Goal: Transaction & Acquisition: Obtain resource

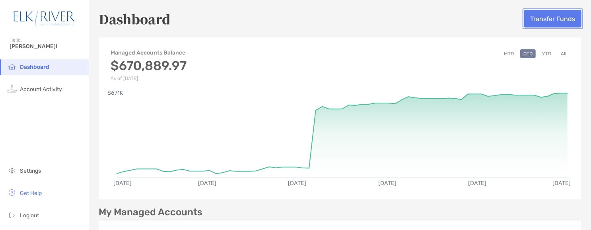
click at [552, 16] on button "Transfer Funds" at bounding box center [552, 19] width 57 height 18
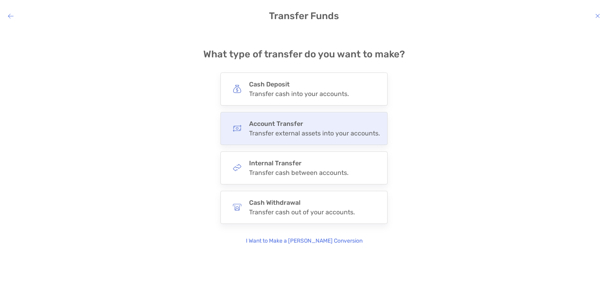
click at [367, 139] on div "Account Transfer Transfer external assets into your accounts." at bounding box center [303, 128] width 167 height 33
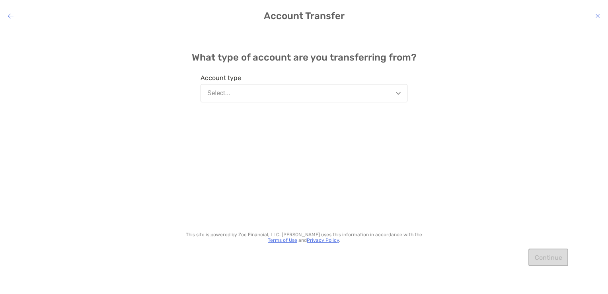
click at [246, 93] on button "Select..." at bounding box center [304, 93] width 207 height 18
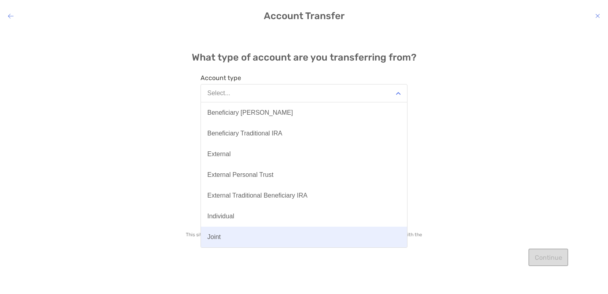
drag, startPoint x: 237, startPoint y: 235, endPoint x: 222, endPoint y: 228, distance: 16.4
click at [222, 228] on button "Joint" at bounding box center [304, 236] width 206 height 21
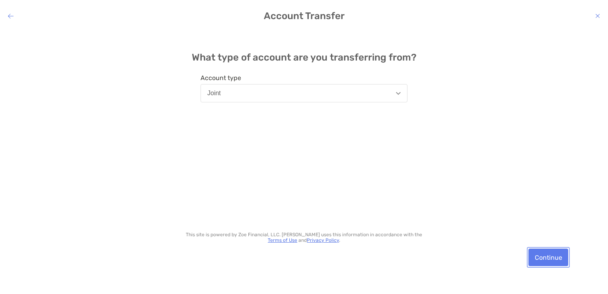
click at [549, 230] on button "Continue" at bounding box center [548, 257] width 40 height 18
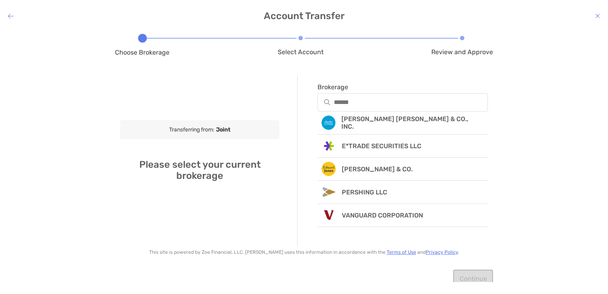
click at [12, 10] on h4 "Account Transfer" at bounding box center [304, 15] width 608 height 11
click at [10, 15] on icon "modal" at bounding box center [11, 16] width 6 height 6
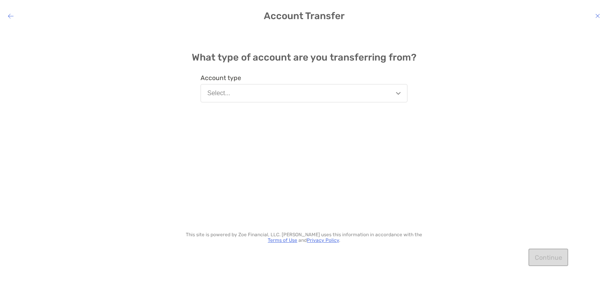
click at [292, 84] on button "Select..." at bounding box center [304, 93] width 207 height 18
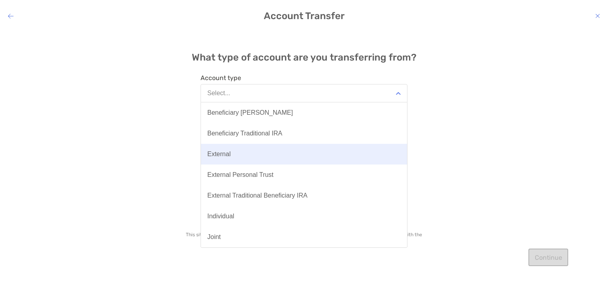
drag, startPoint x: 264, startPoint y: 151, endPoint x: 258, endPoint y: 151, distance: 6.4
click at [258, 151] on button "External" at bounding box center [304, 154] width 206 height 21
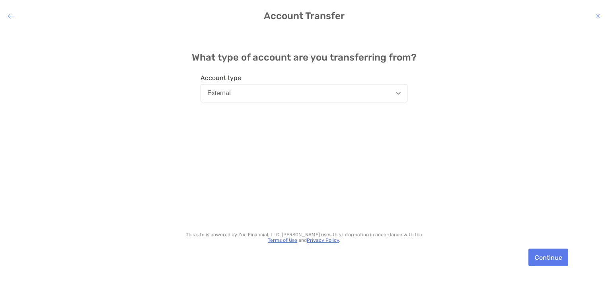
click at [546, 230] on div "What type of account are you transferring from? Account type External This site…" at bounding box center [304, 155] width 608 height 252
click at [546, 230] on button "Continue" at bounding box center [548, 257] width 40 height 18
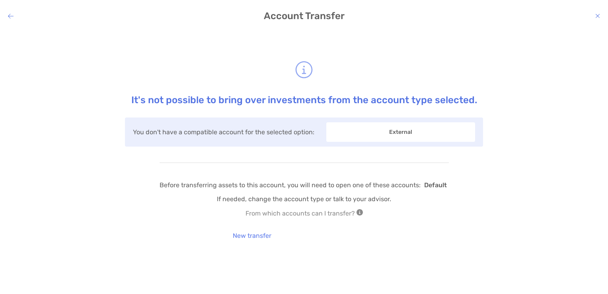
click at [10, 15] on icon "modal" at bounding box center [11, 16] width 6 height 6
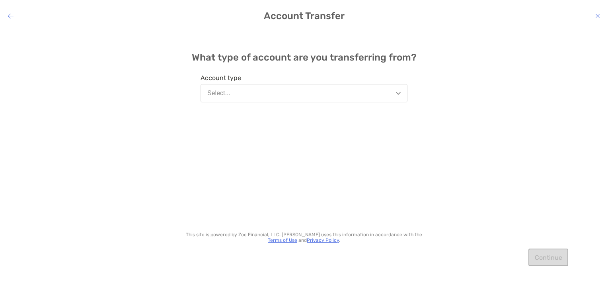
click at [218, 88] on button "Select..." at bounding box center [304, 93] width 207 height 18
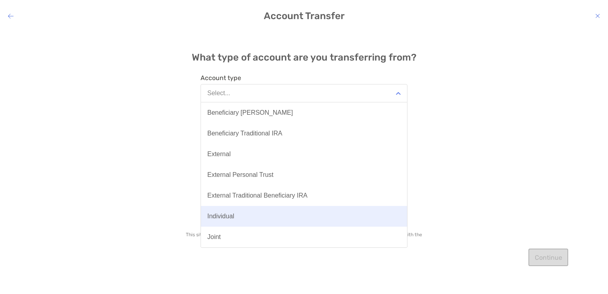
click at [251, 208] on button "Individual" at bounding box center [304, 216] width 206 height 21
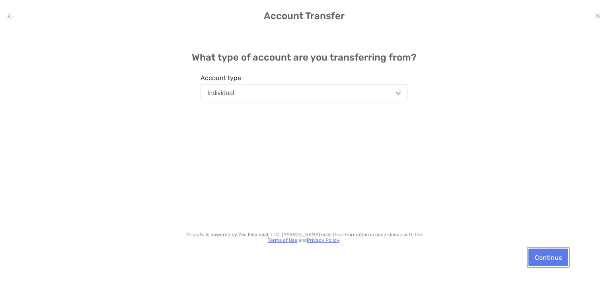
click at [546, 230] on button "Continue" at bounding box center [548, 257] width 40 height 18
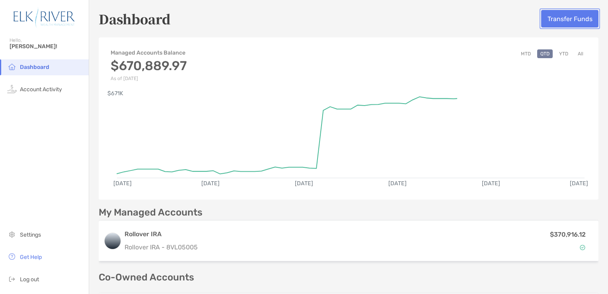
click at [564, 25] on button "Transfer Funds" at bounding box center [569, 19] width 57 height 18
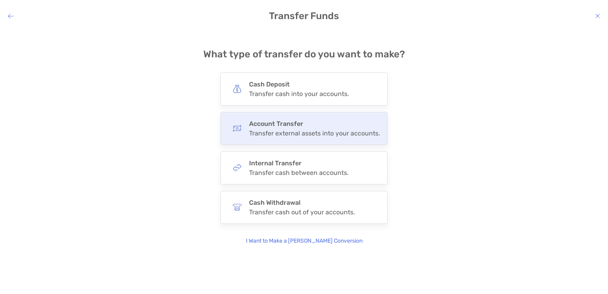
drag, startPoint x: 307, startPoint y: 125, endPoint x: 272, endPoint y: 121, distance: 34.9
click at [272, 121] on h4 "Account Transfer" at bounding box center [314, 124] width 131 height 8
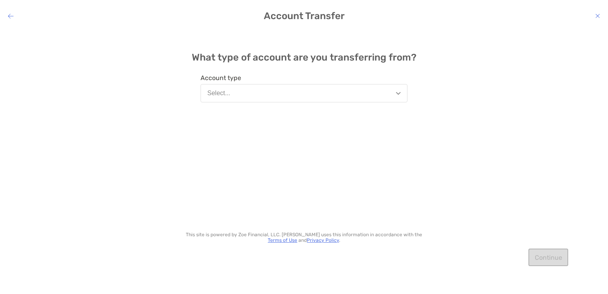
click at [279, 90] on button "Select..." at bounding box center [304, 93] width 207 height 18
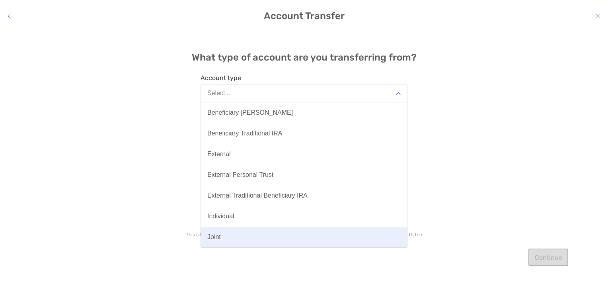
click at [242, 228] on button "Joint" at bounding box center [304, 236] width 206 height 21
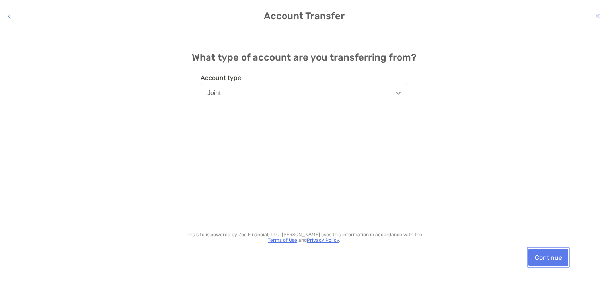
click at [544, 230] on button "Continue" at bounding box center [548, 257] width 40 height 18
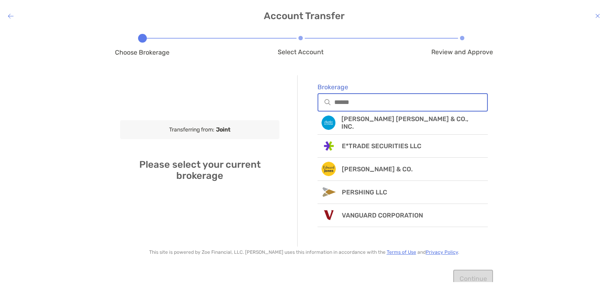
click at [348, 102] on input "Brokerage" at bounding box center [410, 102] width 153 height 7
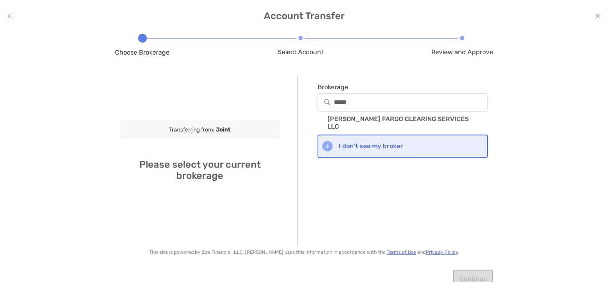
drag, startPoint x: 366, startPoint y: 145, endPoint x: 339, endPoint y: 141, distance: 26.9
click at [339, 141] on div "I don’t see my broker" at bounding box center [403, 146] width 170 height 23
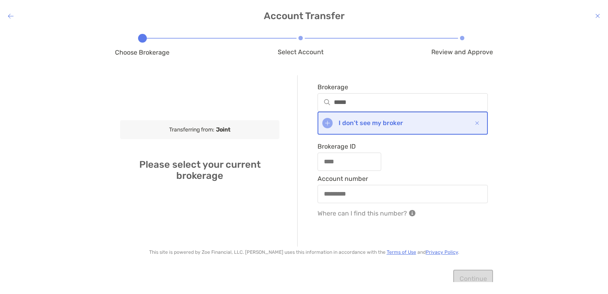
click at [343, 125] on p "I don’t see my broker" at bounding box center [371, 123] width 64 height 8
click at [355, 102] on input "*****" at bounding box center [410, 102] width 153 height 7
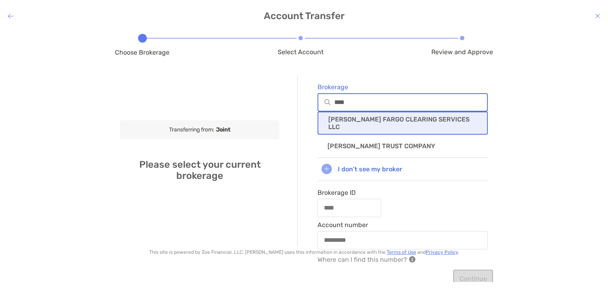
type input "****"
click at [382, 120] on p "[PERSON_NAME] FARGO CLEARING SERVICES LLC" at bounding box center [402, 122] width 149 height 15
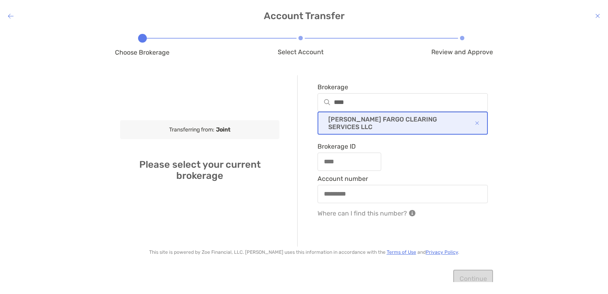
click at [365, 117] on div "[PERSON_NAME] FARGO CLEARING SERVICES LLC" at bounding box center [403, 122] width 170 height 23
click at [465, 155] on div "Brokerage **** [PERSON_NAME] FARGO CLEARING SERVICES LLC Brokerage ID Account n…" at bounding box center [392, 160] width 191 height 171
click at [11, 11] on h4 "Account Transfer" at bounding box center [304, 15] width 608 height 11
click at [11, 14] on icon "modal" at bounding box center [11, 16] width 6 height 6
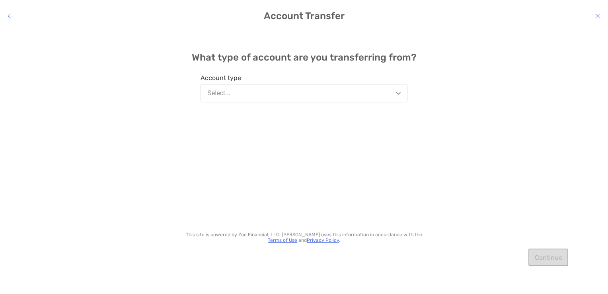
click at [11, 14] on icon "modal" at bounding box center [11, 16] width 6 height 6
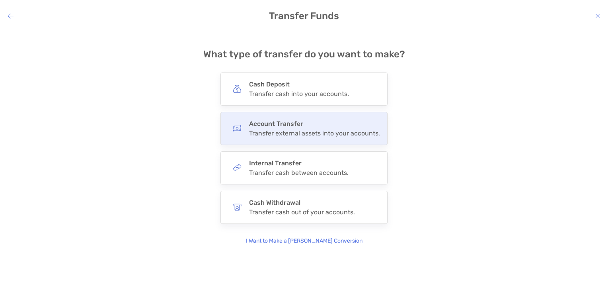
click at [320, 128] on div "Account Transfer Transfer external assets into your accounts." at bounding box center [314, 128] width 131 height 17
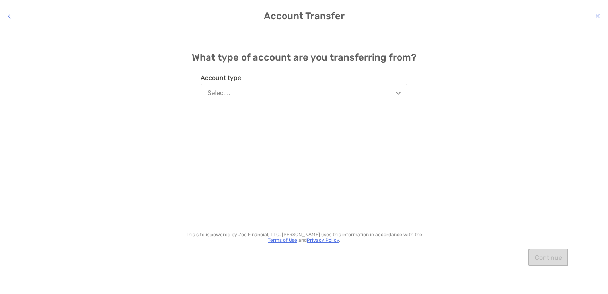
click at [278, 94] on button "Select..." at bounding box center [304, 93] width 207 height 18
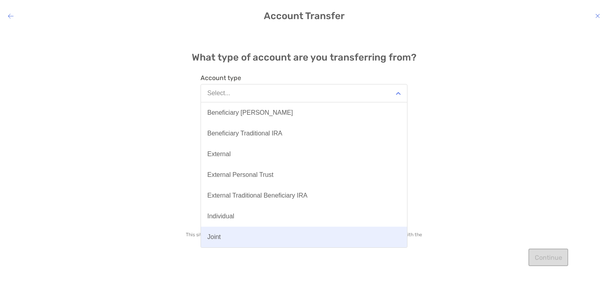
drag, startPoint x: 257, startPoint y: 229, endPoint x: 226, endPoint y: 228, distance: 30.3
click at [226, 228] on button "Joint" at bounding box center [304, 236] width 206 height 21
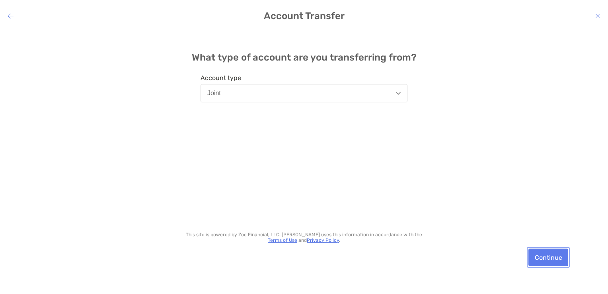
click at [554, 230] on button "Continue" at bounding box center [548, 257] width 40 height 18
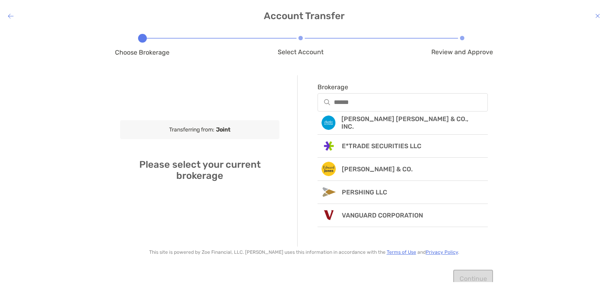
click at [234, 105] on div "Transferring from: Joint Please select your current brokerage" at bounding box center [199, 160] width 159 height 171
click at [7, 15] on h4 "Account Transfer" at bounding box center [304, 15] width 608 height 11
click at [8, 15] on icon "modal" at bounding box center [11, 16] width 6 height 6
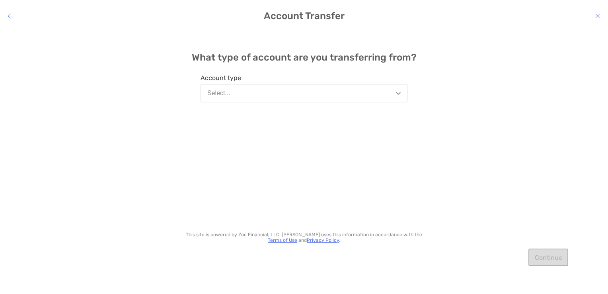
click at [12, 16] on icon "modal" at bounding box center [11, 16] width 6 height 6
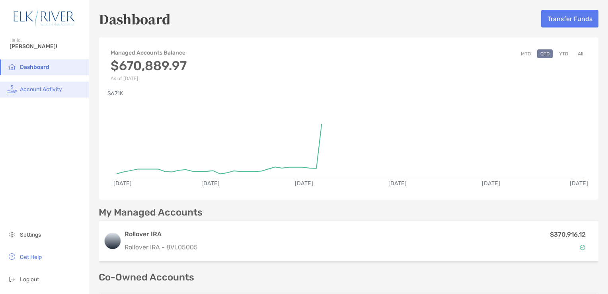
click at [33, 88] on span "Account Activity" at bounding box center [41, 89] width 42 height 7
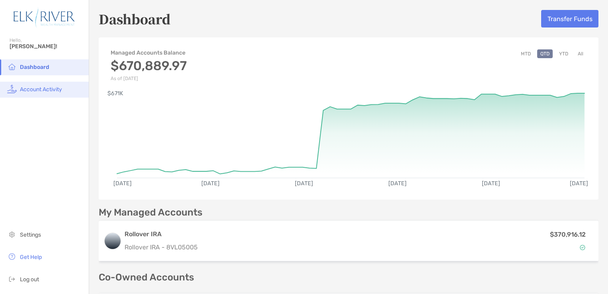
click at [52, 92] on span "Account Activity" at bounding box center [41, 89] width 42 height 7
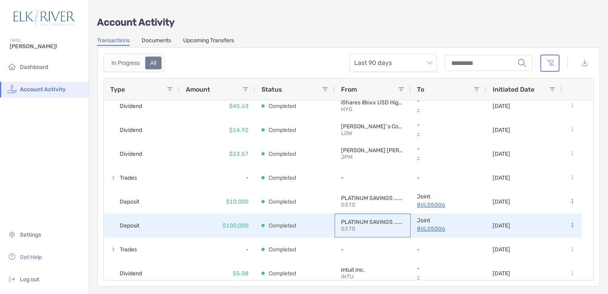
click at [363, 219] on p "PLATINUM SAVINGS ...0370" at bounding box center [372, 221] width 63 height 7
click at [570, 220] on div at bounding box center [571, 225] width 7 height 23
click at [574, 227] on button at bounding box center [572, 225] width 8 height 8
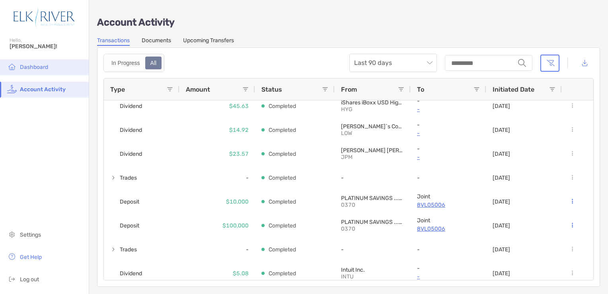
click at [42, 69] on span "Dashboard" at bounding box center [34, 67] width 28 height 7
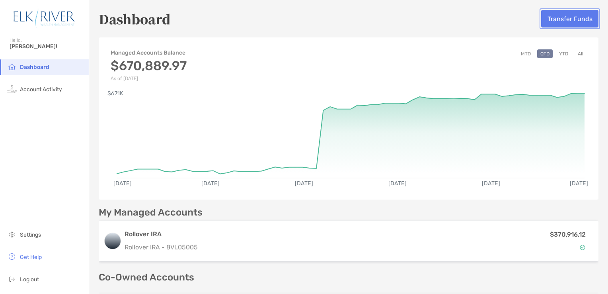
click at [565, 11] on button "Transfer Funds" at bounding box center [569, 19] width 57 height 18
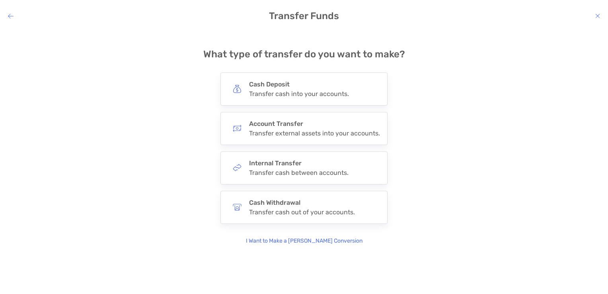
click at [9, 12] on h4 "Transfer Funds" at bounding box center [304, 15] width 608 height 11
click at [12, 13] on icon "modal" at bounding box center [11, 16] width 6 height 6
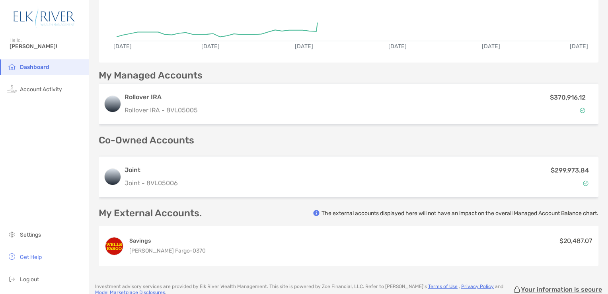
scroll to position [202, 0]
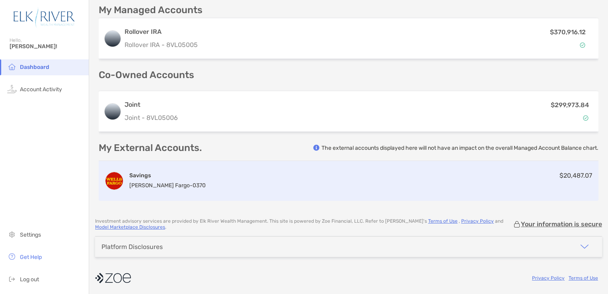
click at [191, 179] on div "Savings [PERSON_NAME] Fargo - 0370 $20,487.07" at bounding box center [349, 181] width 500 height 40
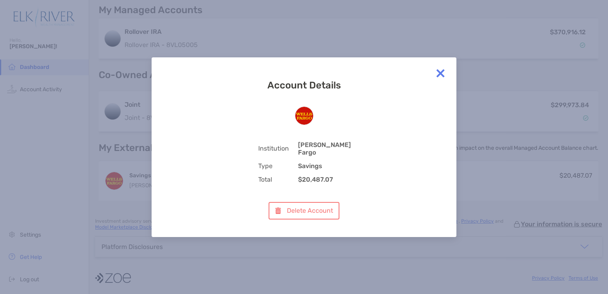
click at [441, 74] on img at bounding box center [441, 73] width 16 height 16
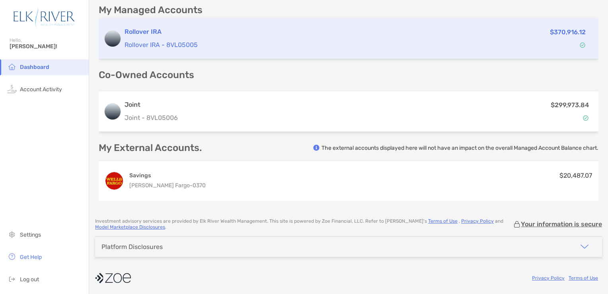
scroll to position [0, 0]
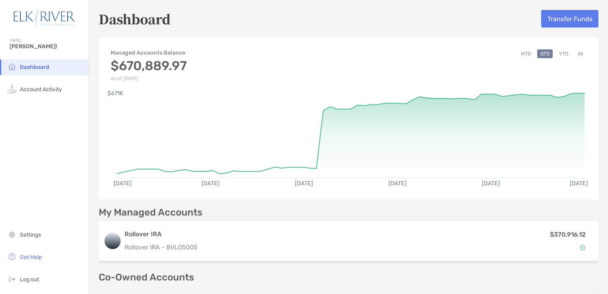
click at [553, 8] on div "Dashboard Transfer Funds Managed Accounts Balance $670,889.97 As of [DATE] MTD …" at bounding box center [348, 206] width 519 height 412
click at [553, 17] on button "Transfer Funds" at bounding box center [569, 19] width 57 height 18
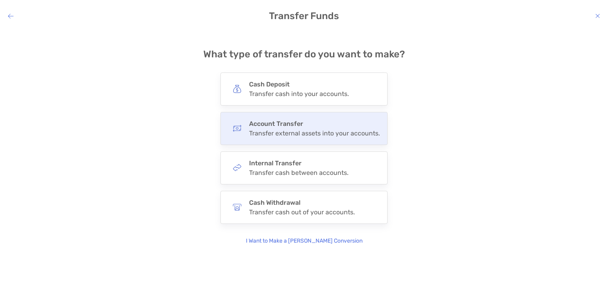
click at [285, 134] on div "Transfer external assets into your accounts." at bounding box center [314, 133] width 131 height 8
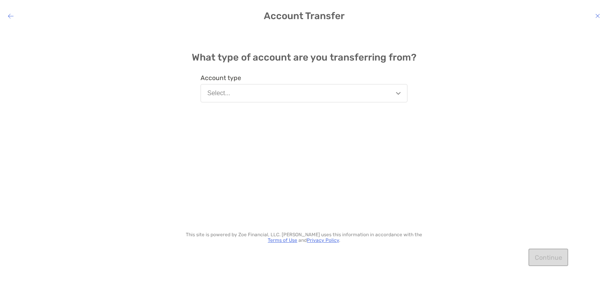
click at [235, 96] on button "Select..." at bounding box center [304, 93] width 207 height 18
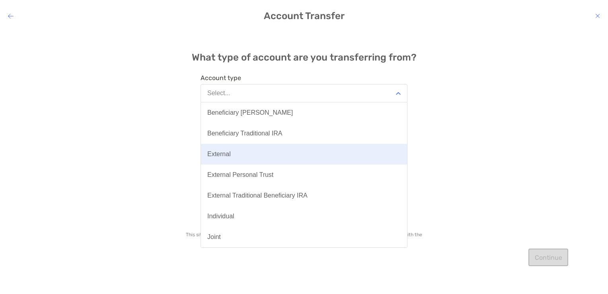
click at [237, 151] on button "External" at bounding box center [304, 154] width 206 height 21
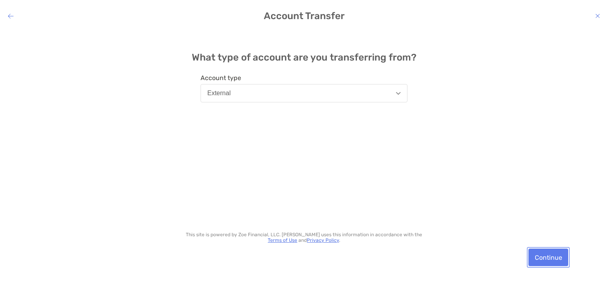
click at [551, 230] on button "Continue" at bounding box center [548, 257] width 40 height 18
click at [540, 230] on button "Continue" at bounding box center [548, 257] width 40 height 18
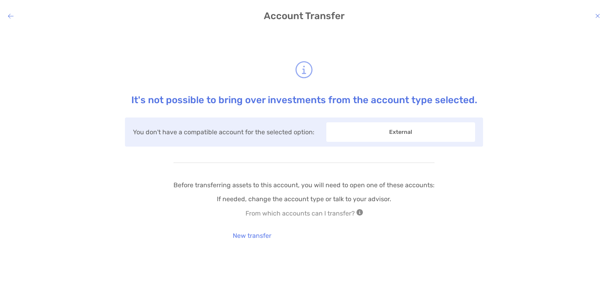
click at [544, 230] on div "It's not possible to bring over investments from the account type selected. You…" at bounding box center [303, 156] width 595 height 240
click at [395, 131] on span "External" at bounding box center [400, 131] width 149 height 19
click at [9, 8] on div "Account Transfer It's not possible to bring over investments from the account t…" at bounding box center [304, 147] width 608 height 294
click at [9, 10] on div "Account Transfer It's not possible to bring over investments from the account t…" at bounding box center [304, 147] width 608 height 294
click at [10, 17] on icon "modal" at bounding box center [11, 16] width 6 height 6
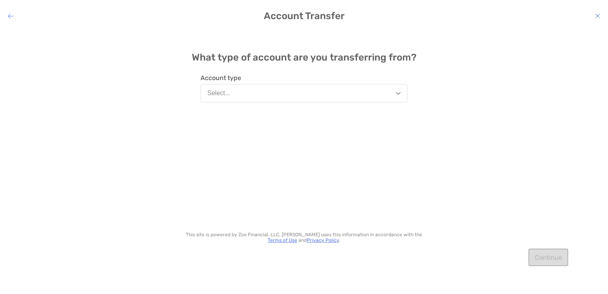
click at [234, 93] on button "Select..." at bounding box center [304, 93] width 207 height 18
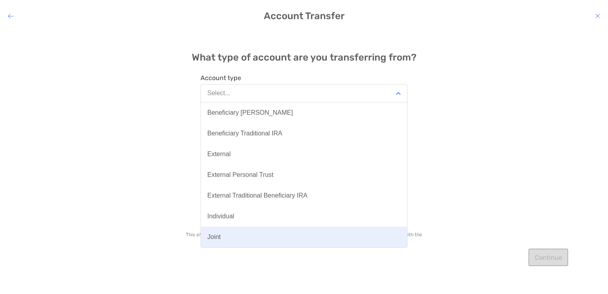
click at [244, 230] on button "Joint" at bounding box center [304, 236] width 206 height 21
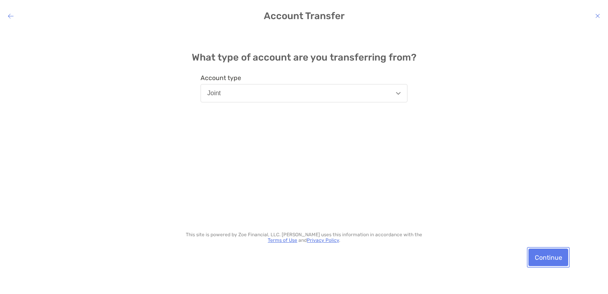
click at [552, 230] on button "Continue" at bounding box center [548, 257] width 40 height 18
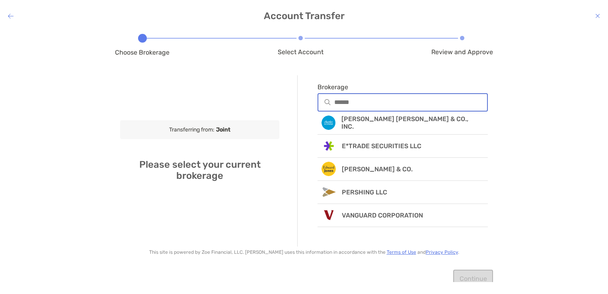
click at [384, 99] on input "Brokerage" at bounding box center [410, 102] width 153 height 7
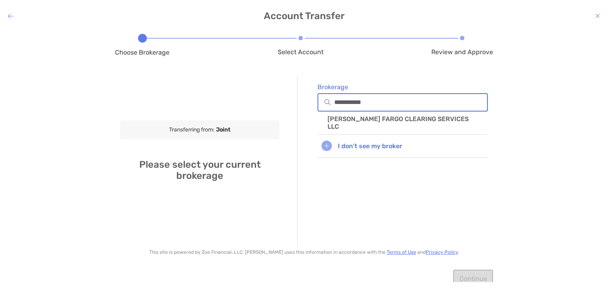
type input "**********"
click at [8, 17] on icon "modal" at bounding box center [11, 16] width 6 height 6
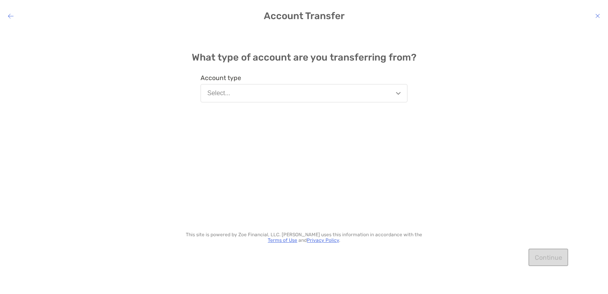
click at [8, 16] on icon "modal" at bounding box center [11, 16] width 6 height 6
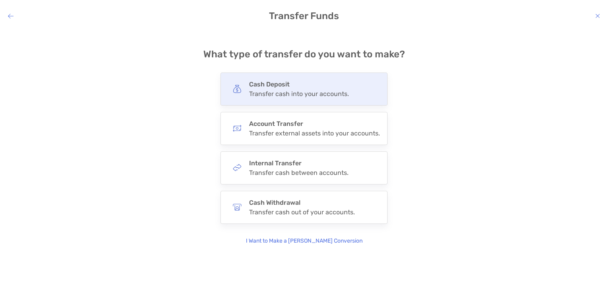
click at [347, 85] on h4 "Cash Deposit" at bounding box center [299, 84] width 100 height 8
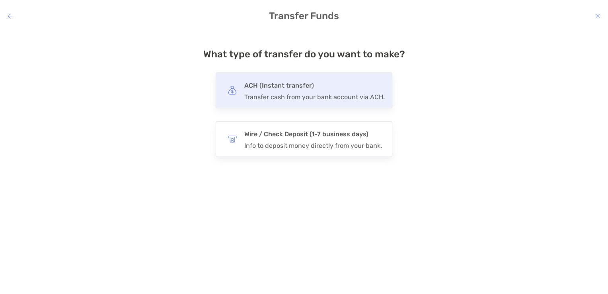
click at [320, 90] on h4 "ACH (Instant transfer)" at bounding box center [314, 85] width 140 height 11
click at [0, 0] on input "***" at bounding box center [0, 0] width 0 height 0
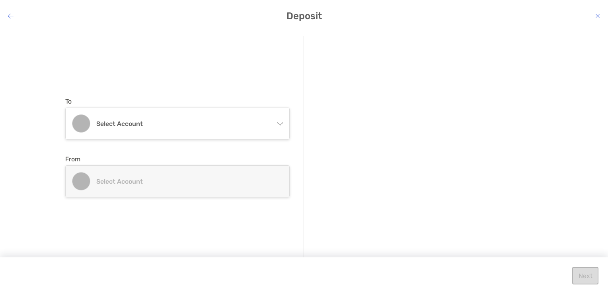
click at [10, 15] on icon "modal" at bounding box center [11, 16] width 6 height 6
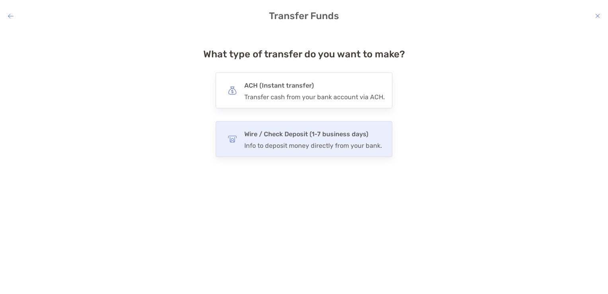
click at [345, 138] on h4 "Wire / Check Deposit (1-7 business days)" at bounding box center [313, 134] width 138 height 11
click at [0, 0] on input "****" at bounding box center [0, 0] width 0 height 0
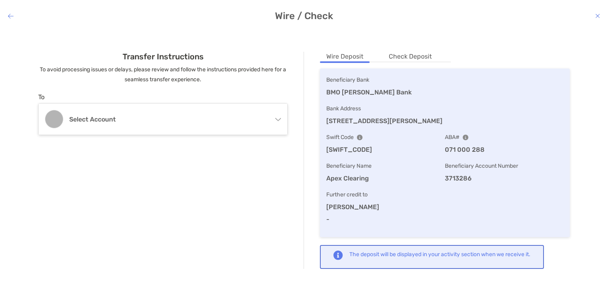
click at [11, 17] on icon "modal" at bounding box center [11, 16] width 6 height 6
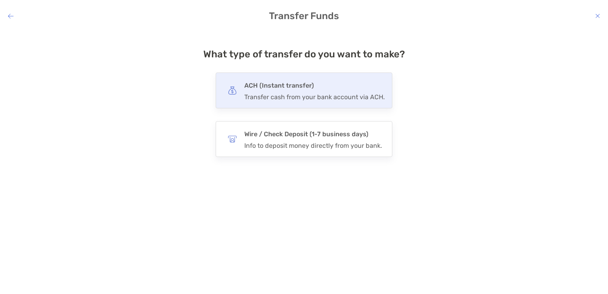
click at [277, 88] on h4 "ACH (Instant transfer)" at bounding box center [314, 85] width 140 height 11
click at [0, 0] on input "***" at bounding box center [0, 0] width 0 height 0
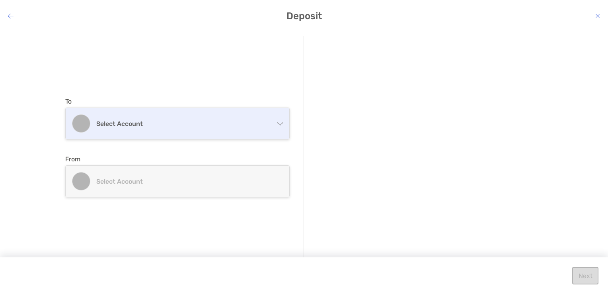
click at [210, 126] on h4 "Select account" at bounding box center [182, 124] width 172 height 8
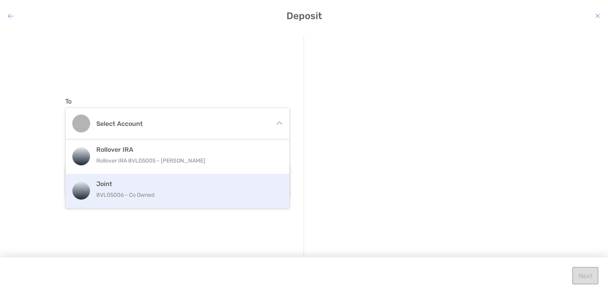
click at [194, 191] on p "8VL05006 - Co Owned" at bounding box center [185, 195] width 179 height 10
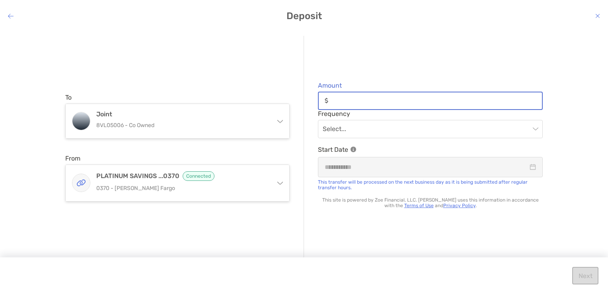
click at [389, 98] on input "Amount" at bounding box center [436, 100] width 211 height 7
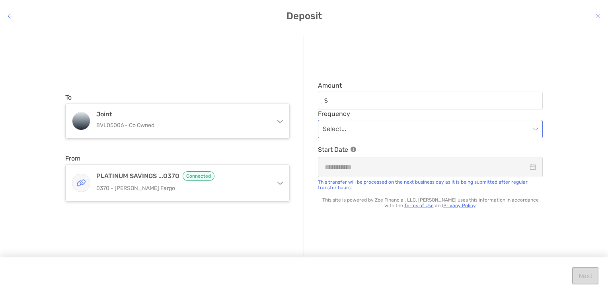
click at [397, 128] on input "modal" at bounding box center [426, 129] width 207 height 18
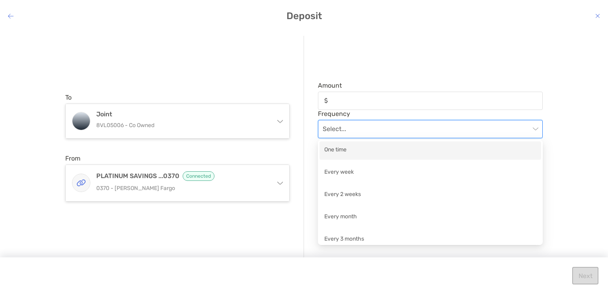
click at [390, 150] on div "One time" at bounding box center [430, 150] width 212 height 10
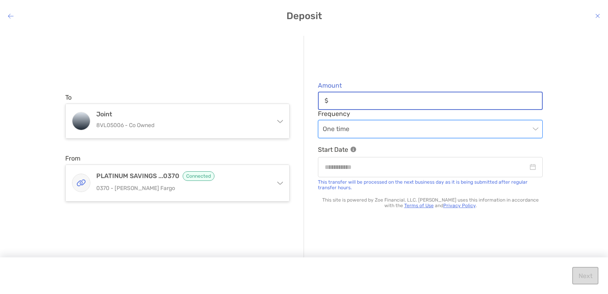
click at [363, 102] on input "Amount" at bounding box center [436, 100] width 211 height 7
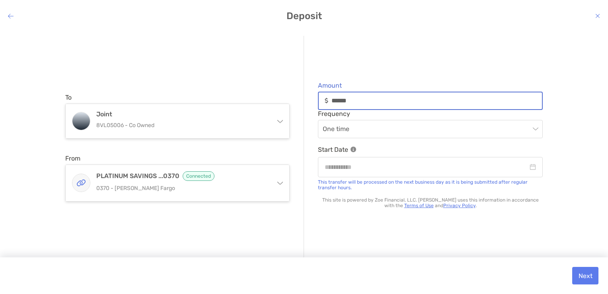
type input "******"
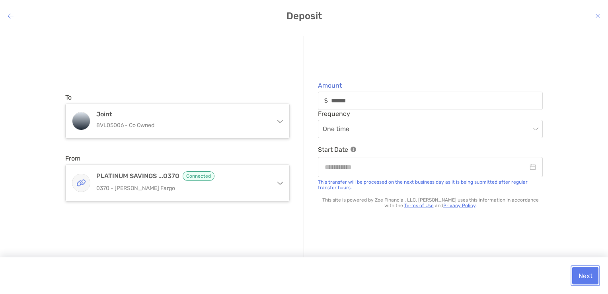
click at [586, 230] on button "Next" at bounding box center [585, 276] width 26 height 18
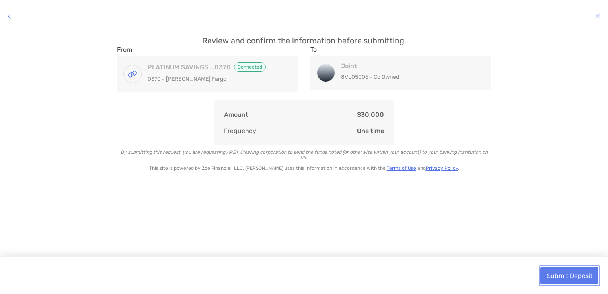
click at [581, 230] on button "Submit Deposit" at bounding box center [569, 276] width 58 height 18
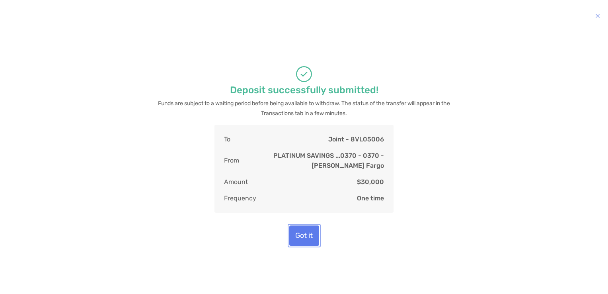
click at [307, 230] on button "Got it" at bounding box center [304, 235] width 30 height 20
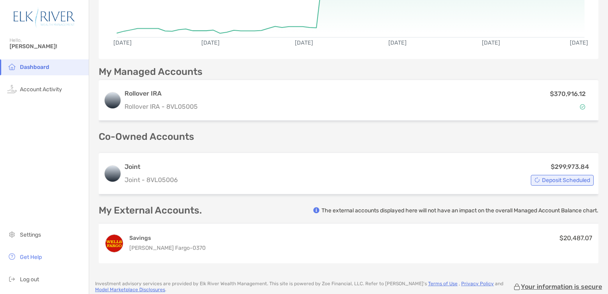
scroll to position [137, 0]
